Goal: Transaction & Acquisition: Book appointment/travel/reservation

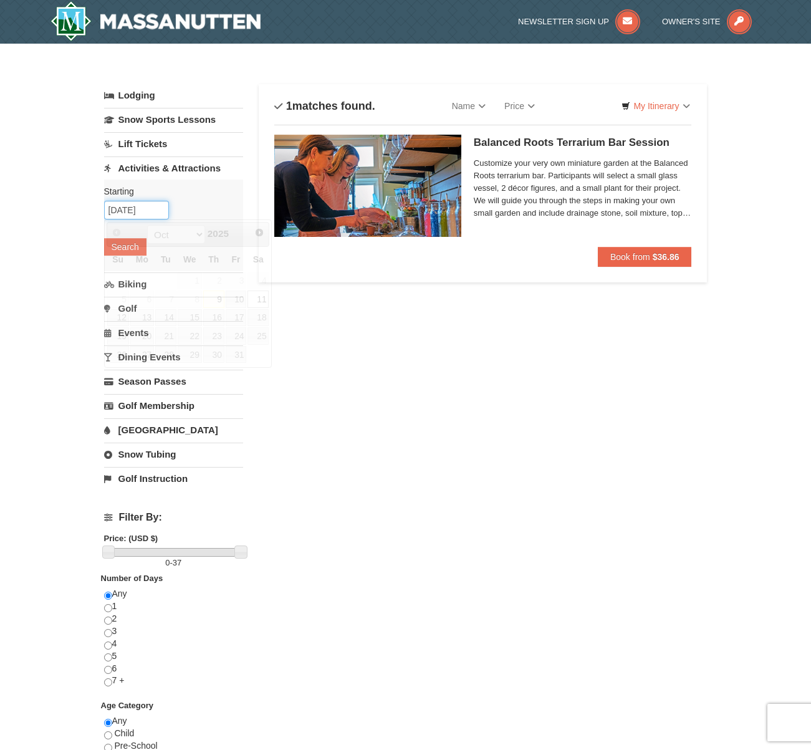
click at [144, 206] on input "[DATE]" at bounding box center [136, 210] width 65 height 19
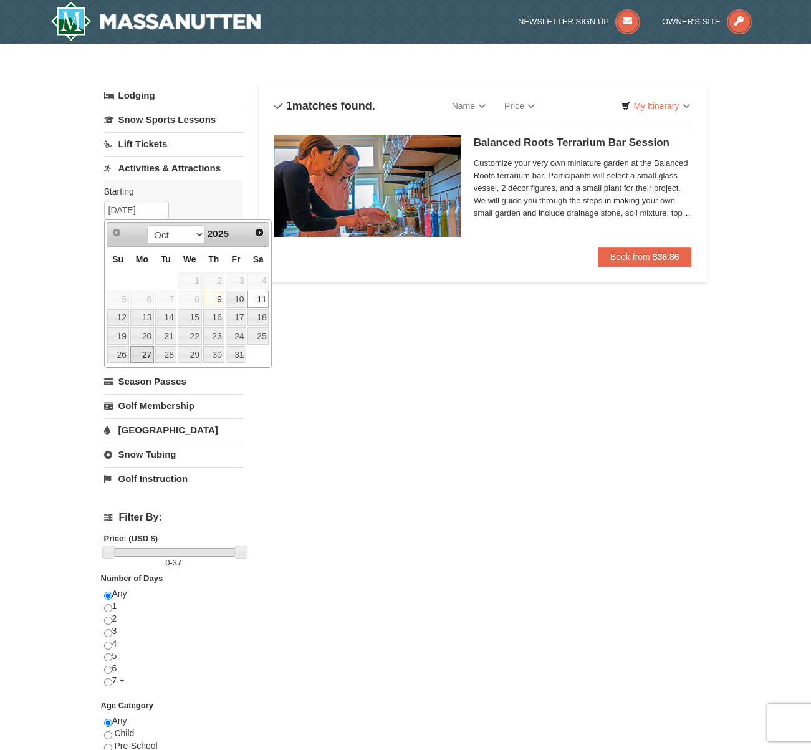
click at [140, 354] on link "27" at bounding box center [142, 354] width 24 height 17
type input "[DATE]"
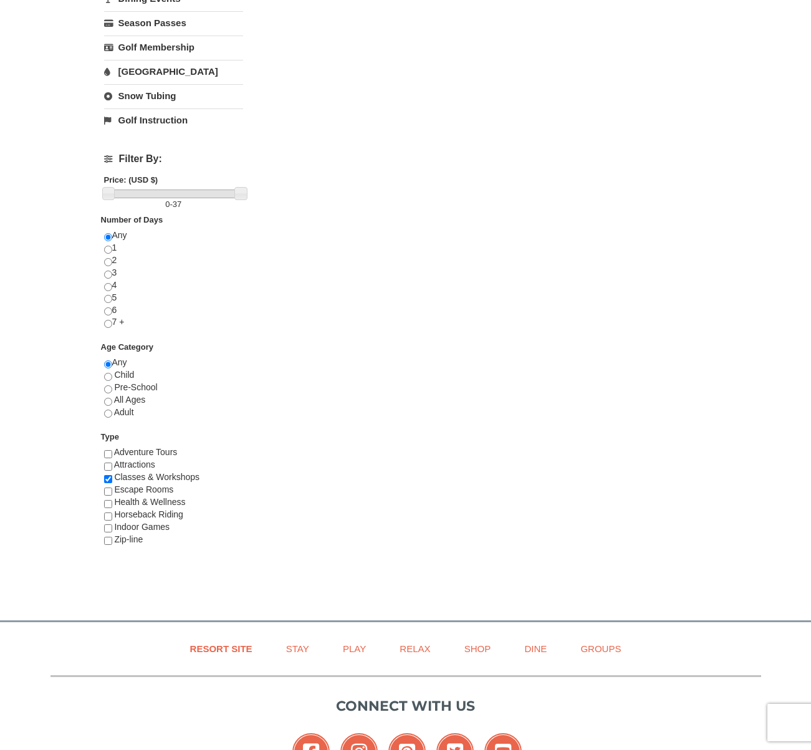
scroll to position [358, 0]
click at [110, 453] on input "checkbox" at bounding box center [108, 455] width 8 height 8
checkbox input "true"
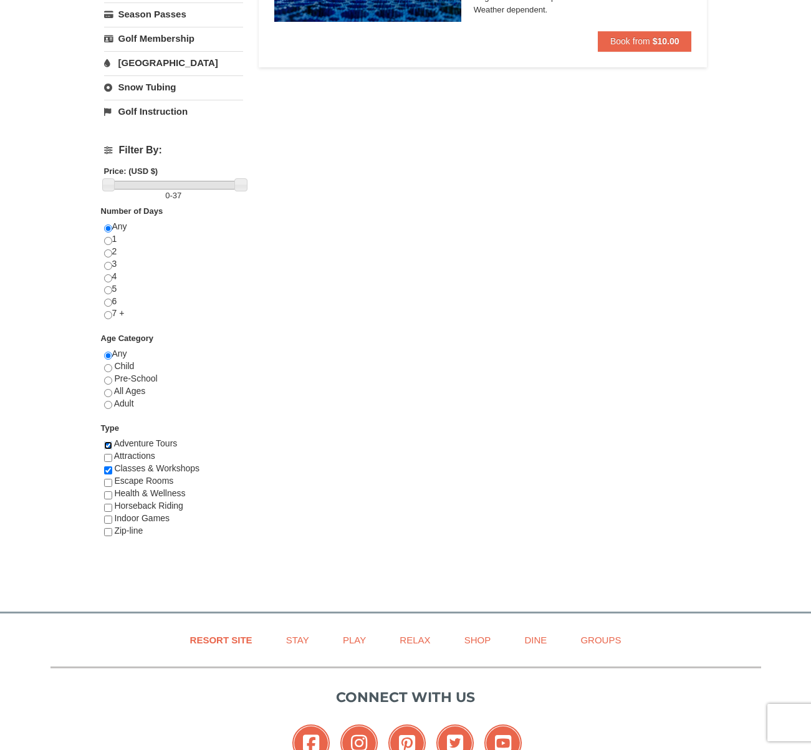
scroll to position [365, 0]
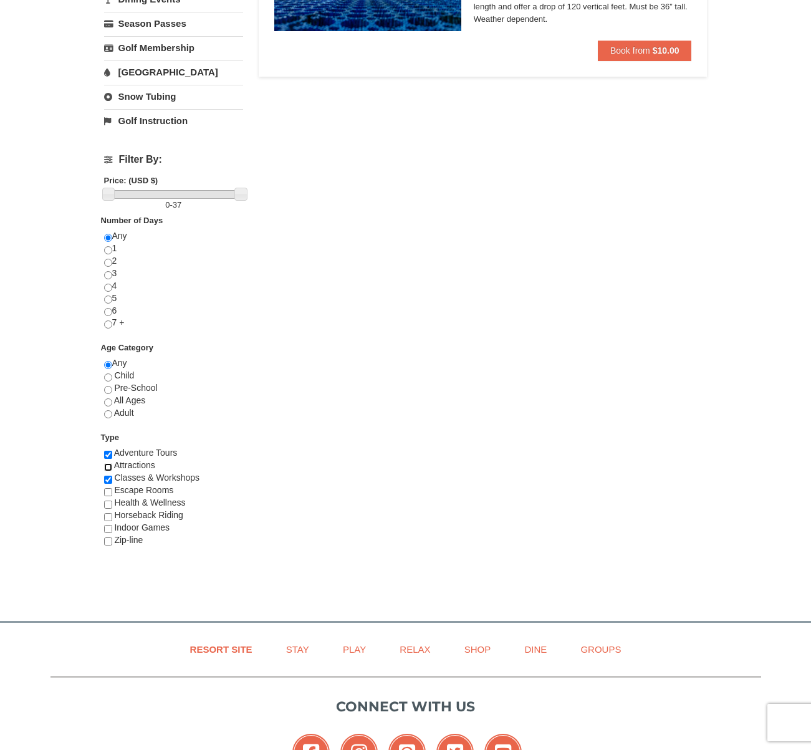
click at [107, 458] on div "4WD Tours Adventure Tours Archery Attractions Camps Classes & Workshops Escape …" at bounding box center [173, 503] width 139 height 112
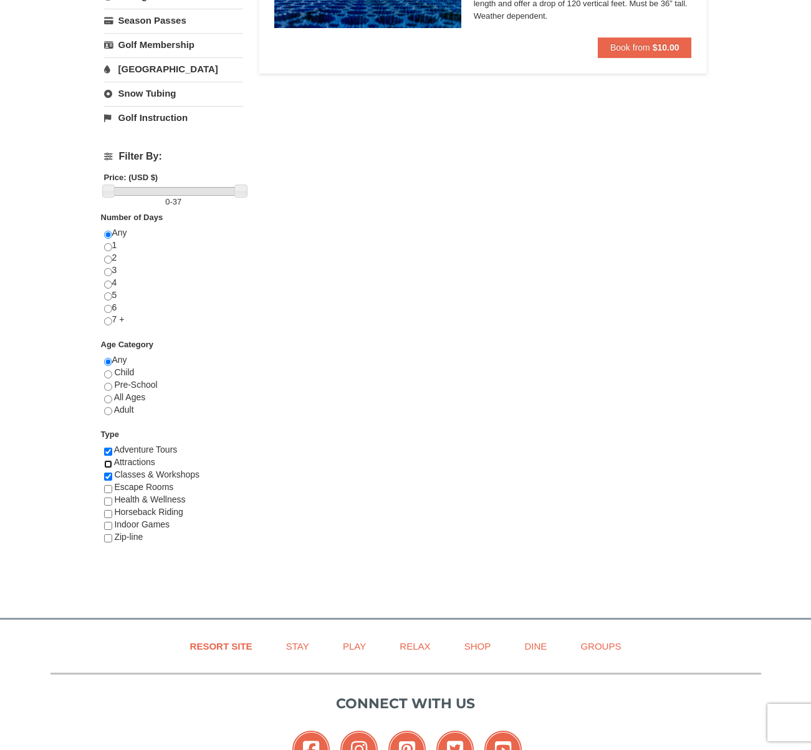
click at [106, 463] on input "checkbox" at bounding box center [108, 464] width 8 height 8
checkbox input "true"
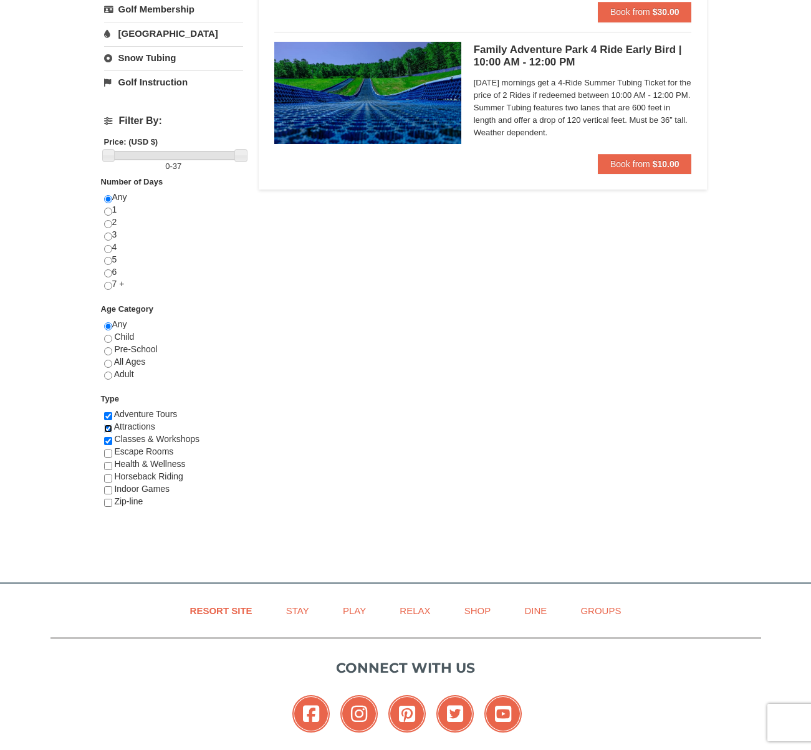
scroll to position [401, 0]
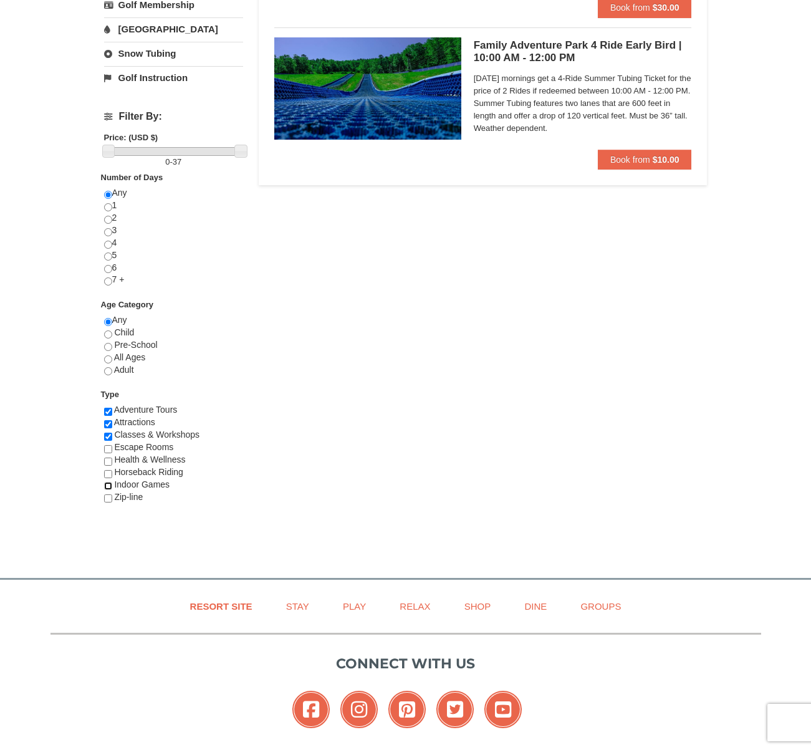
click at [107, 488] on input "checkbox" at bounding box center [108, 486] width 8 height 8
checkbox input "true"
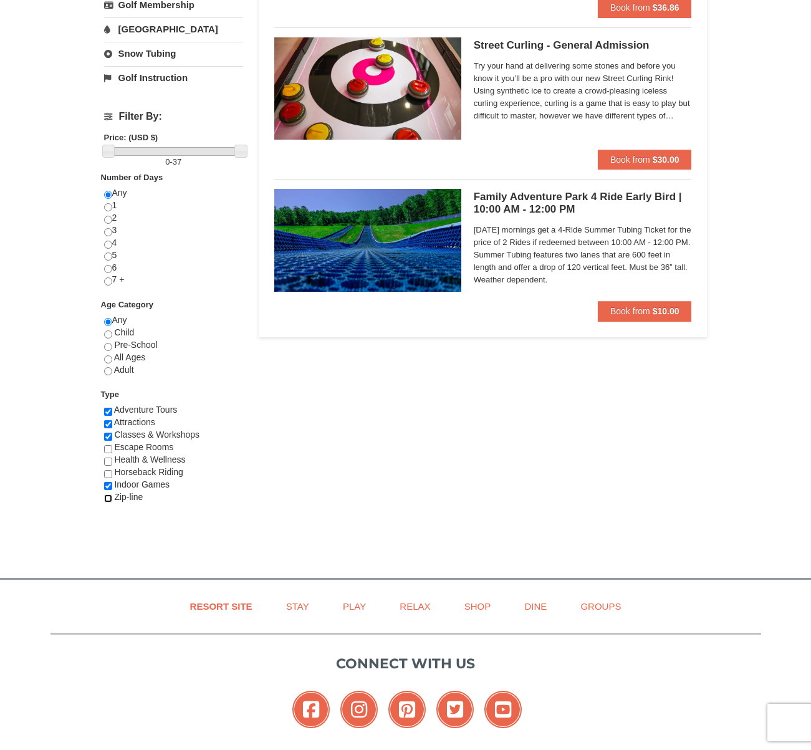
click at [108, 497] on input "checkbox" at bounding box center [108, 498] width 8 height 8
checkbox input "true"
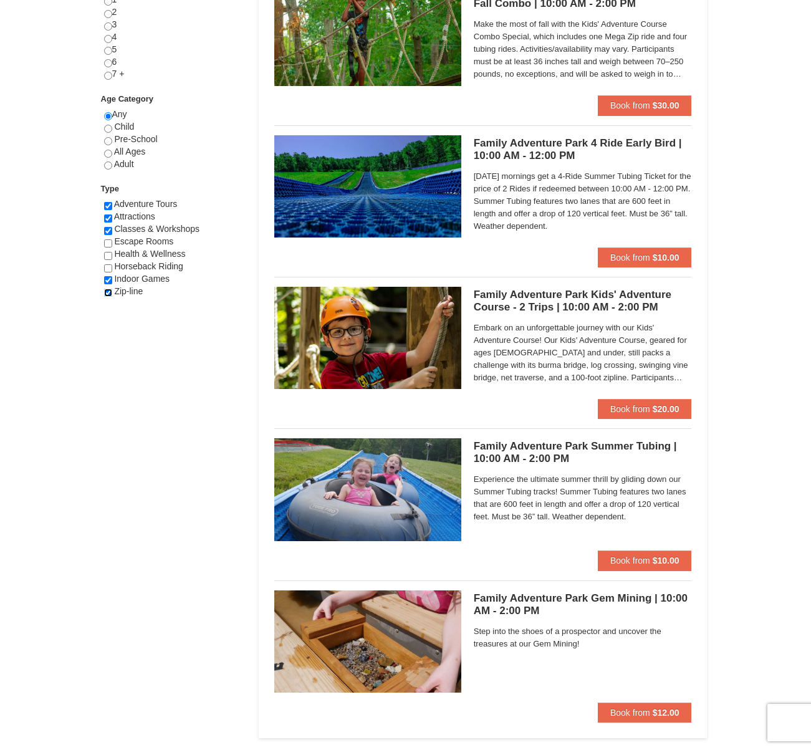
scroll to position [615, 0]
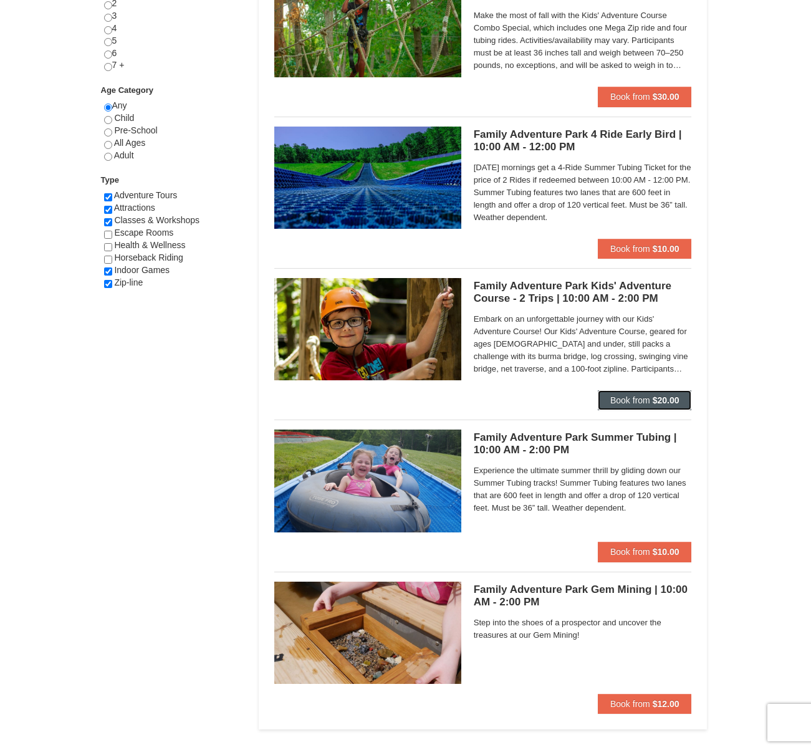
click at [628, 399] on span "Book from" at bounding box center [630, 400] width 40 height 10
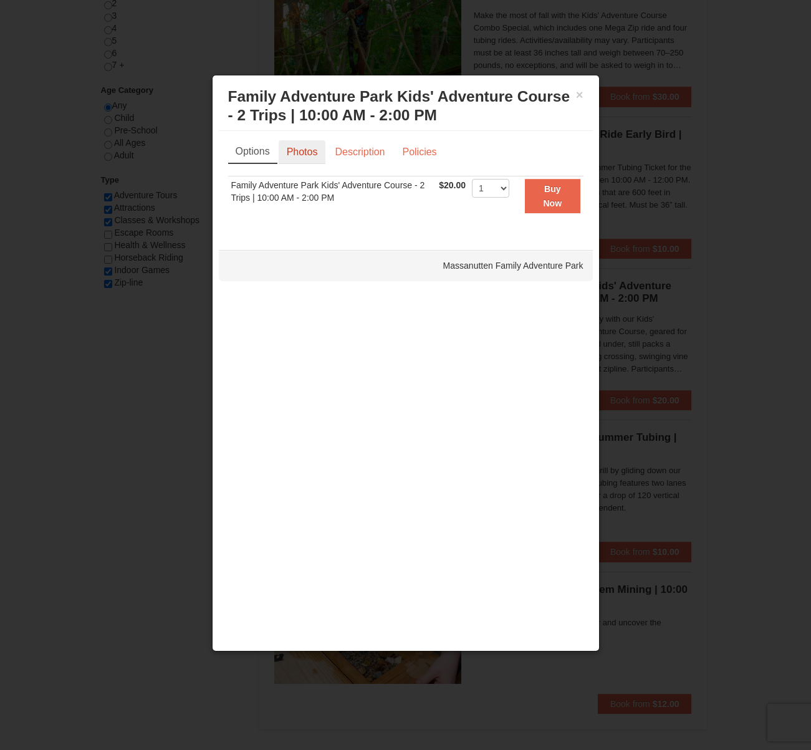
click at [301, 152] on link "Photos" at bounding box center [302, 152] width 47 height 24
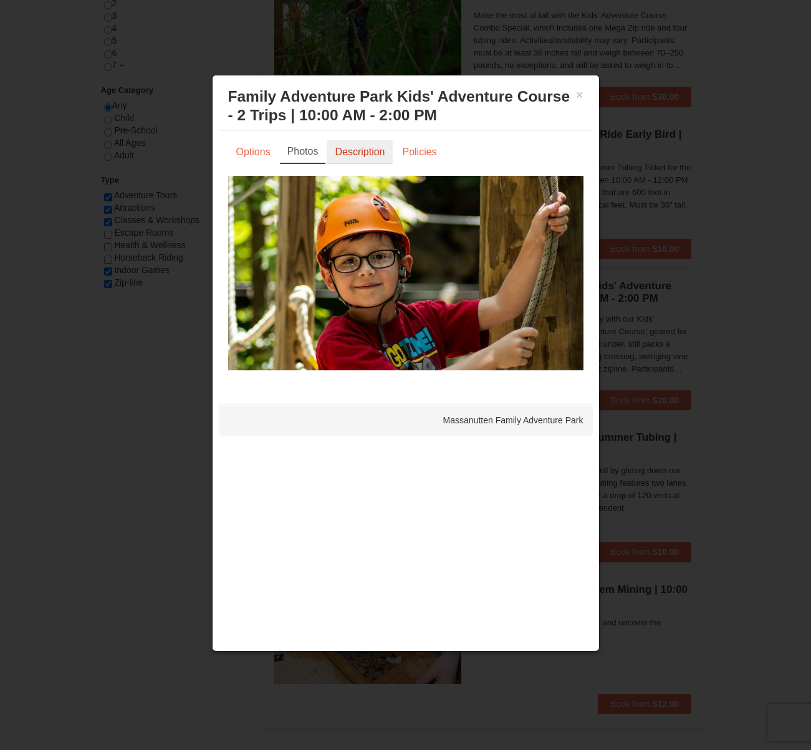
click at [361, 151] on link "Description" at bounding box center [360, 152] width 66 height 24
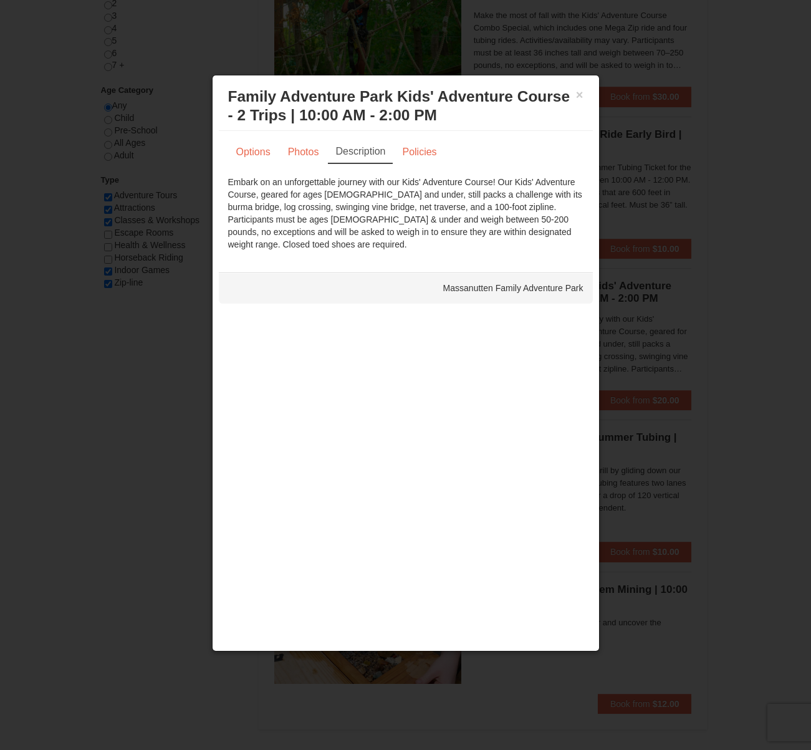
click at [126, 421] on div at bounding box center [405, 375] width 811 height 750
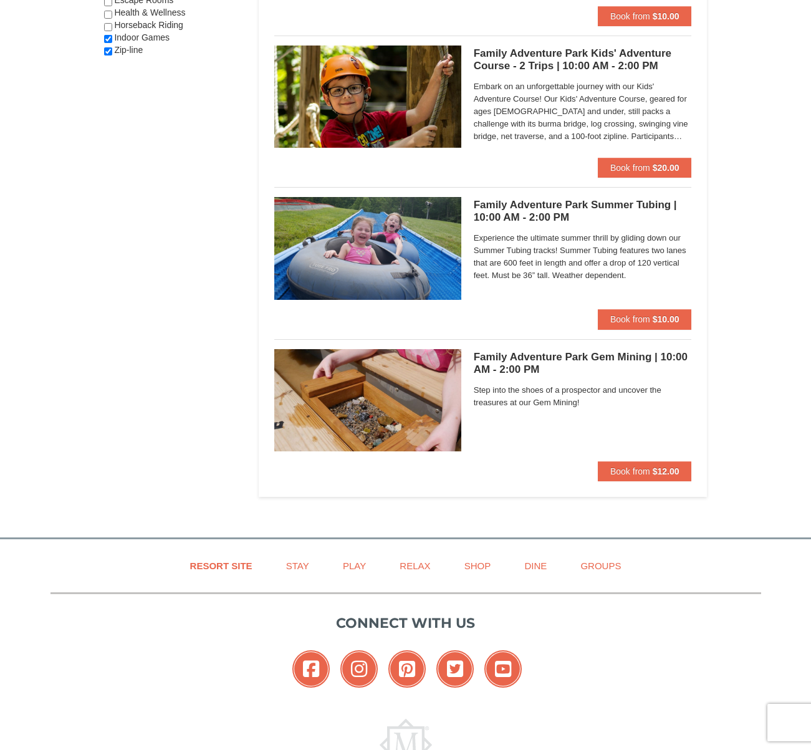
scroll to position [850, 0]
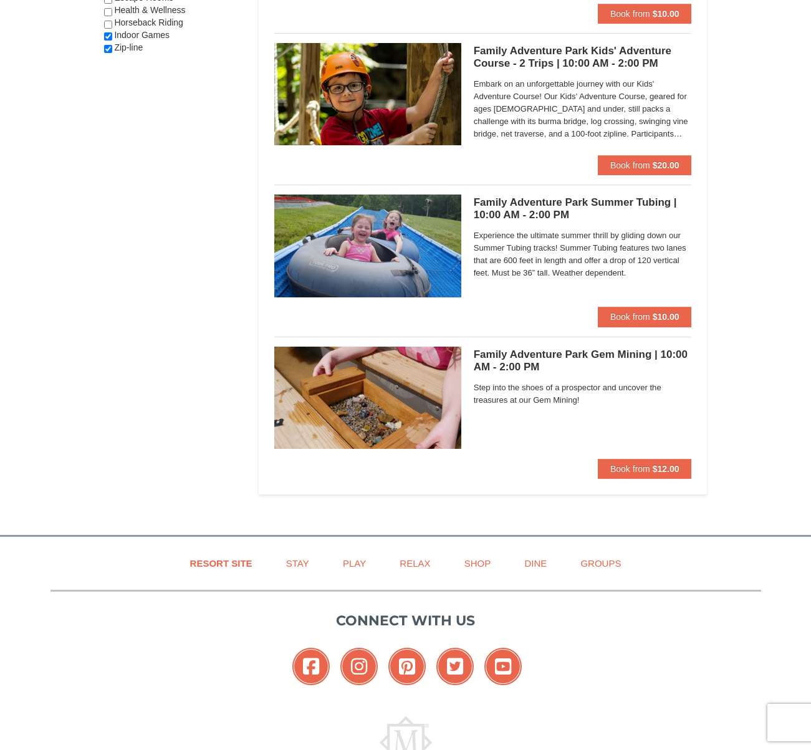
click at [534, 357] on h5 "Family Adventure Park Gem Mining | 10:00 AM - 2:00 PM Massanutten Family Advent…" at bounding box center [583, 361] width 218 height 25
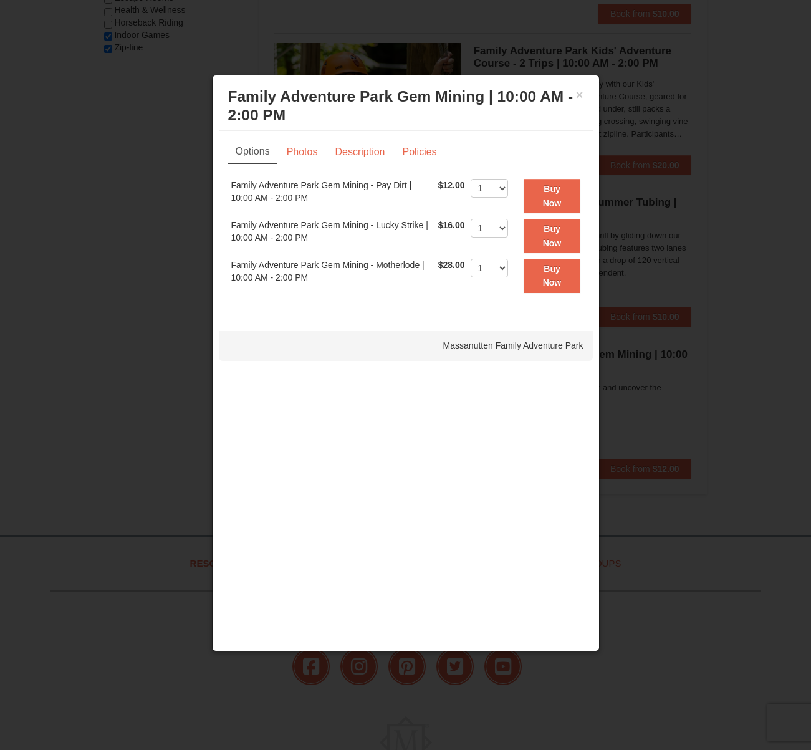
scroll to position [935, 0]
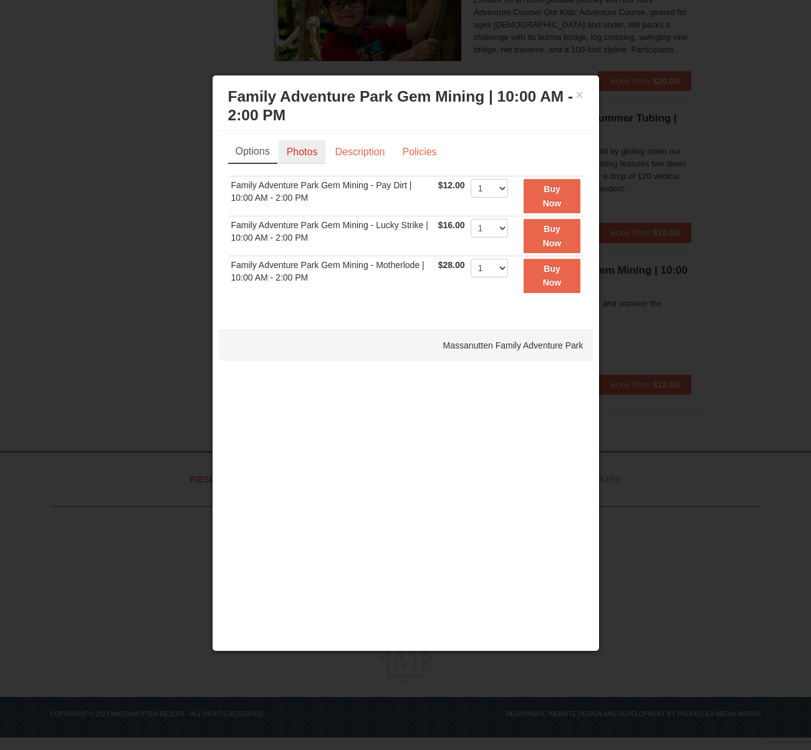
click at [300, 156] on link "Photos" at bounding box center [302, 152] width 47 height 24
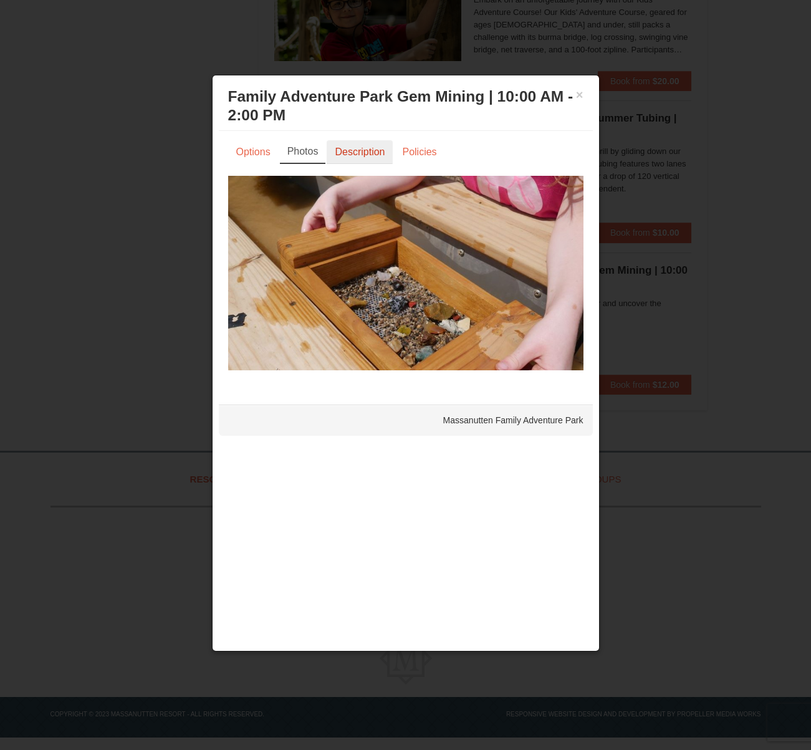
click at [360, 153] on link "Description" at bounding box center [360, 152] width 66 height 24
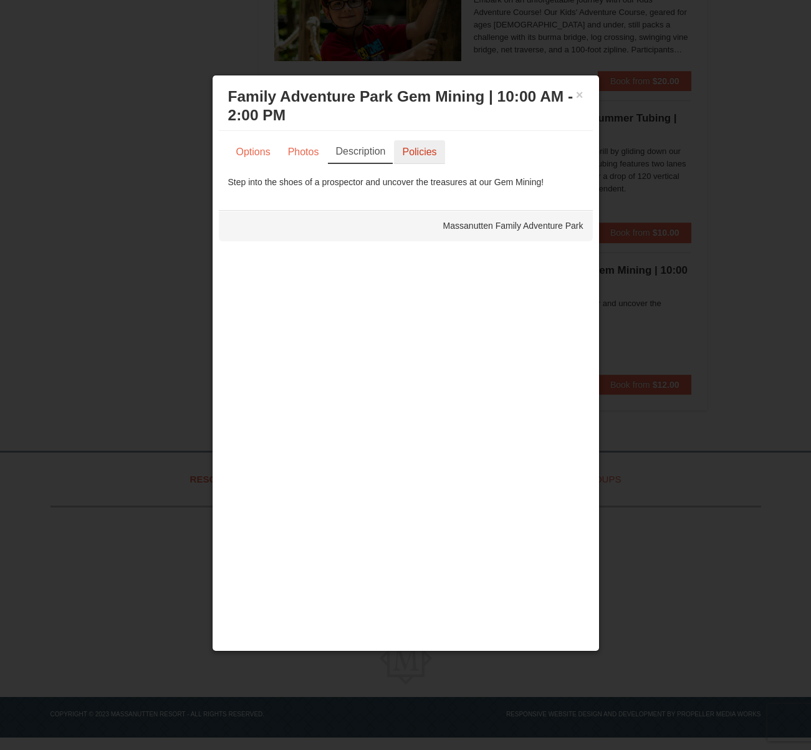
click at [400, 153] on link "Policies" at bounding box center [419, 152] width 50 height 24
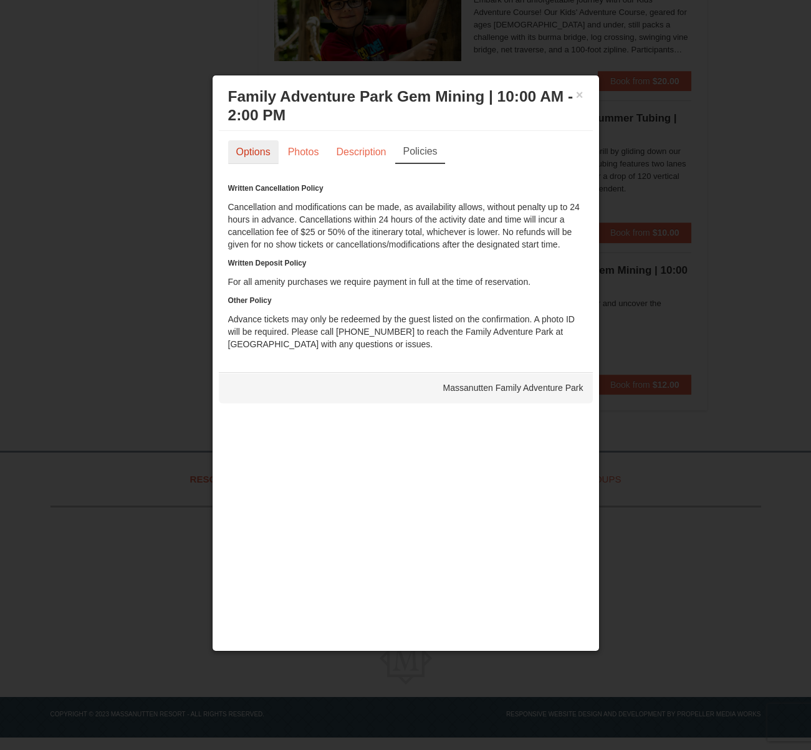
click at [246, 154] on link "Options" at bounding box center [253, 152] width 50 height 24
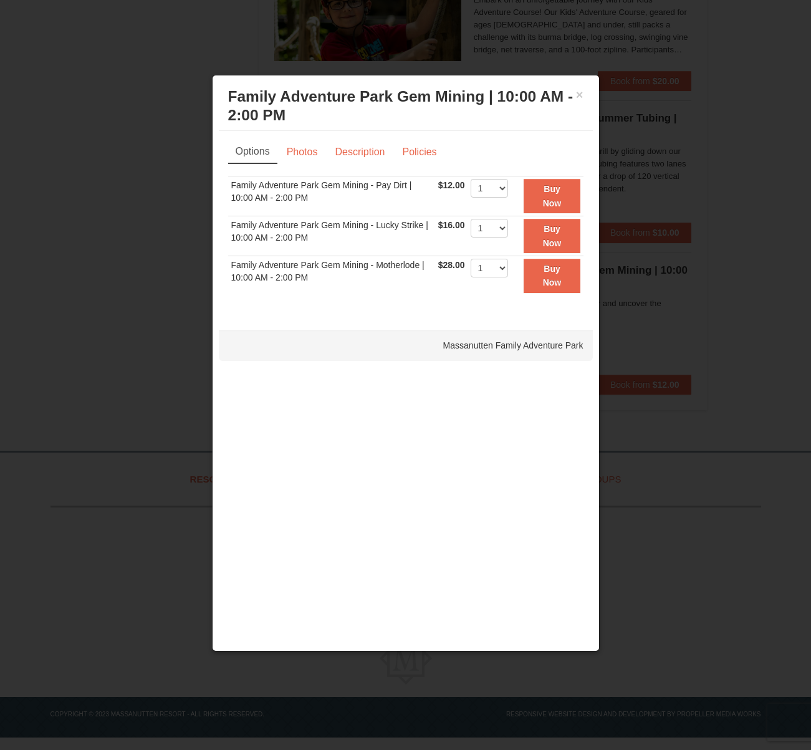
click at [161, 226] on div at bounding box center [405, 375] width 811 height 750
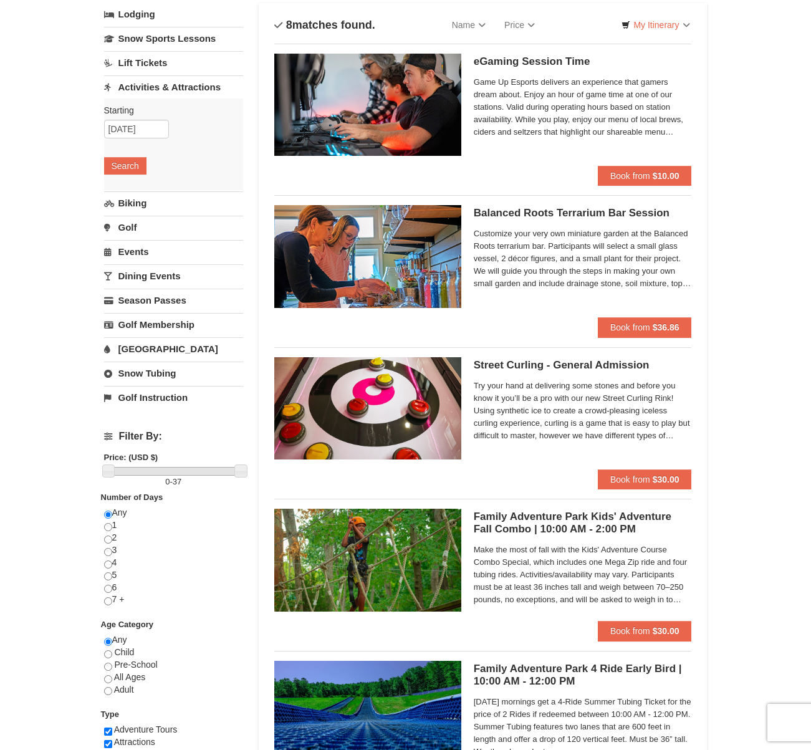
scroll to position [0, 0]
